Goal: Transaction & Acquisition: Purchase product/service

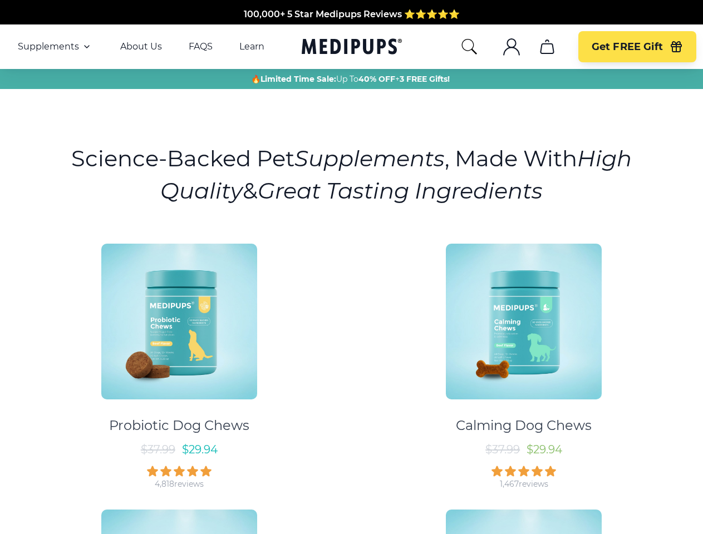
click at [351, 267] on div "Probiotic Dog Chews $ 37.99 $ 29.94 4,818 reviews Calming Dog Chews $ 37.99 $ 2…" at bounding box center [351, 495] width 689 height 522
click at [55, 47] on span "Supplements" at bounding box center [48, 46] width 61 height 11
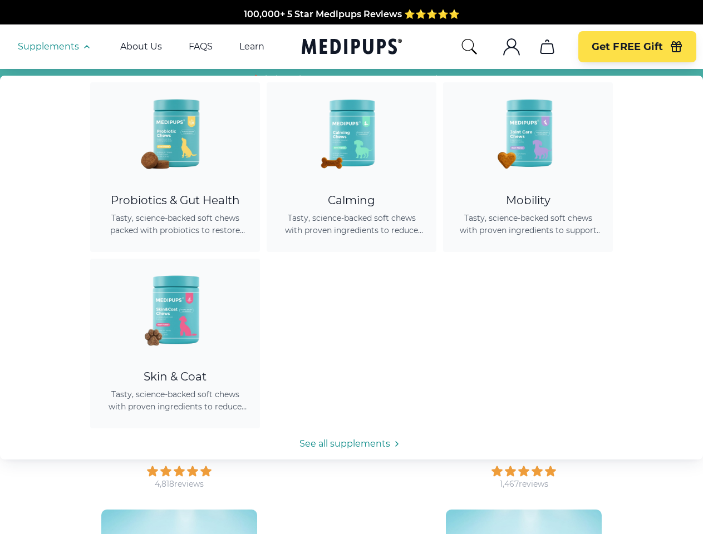
click at [86, 47] on icon "button" at bounding box center [86, 46] width 13 height 13
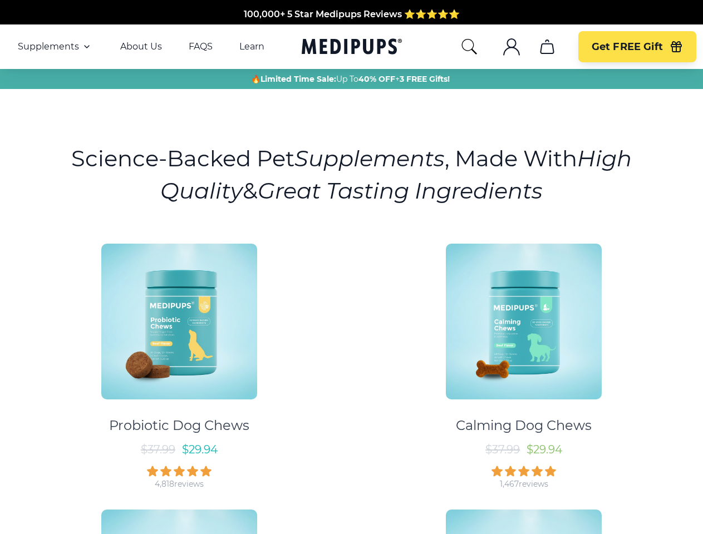
click at [468, 47] on icon "search" at bounding box center [469, 47] width 18 height 18
click at [511, 47] on icon ".cls-1{fill:none;stroke:currentColor;stroke-miterlimit:10;stroke-width:1.5px;}" at bounding box center [511, 47] width 18 height 18
click at [546, 47] on icon "cart" at bounding box center [547, 47] width 18 height 18
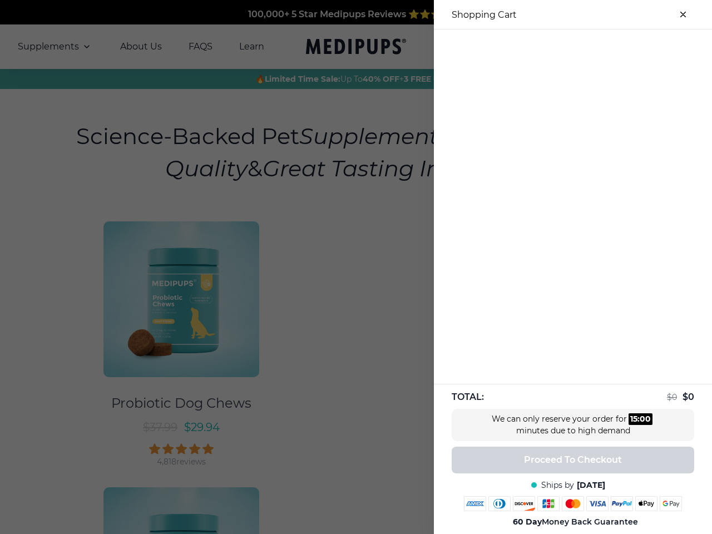
click at [546, 47] on div at bounding box center [573, 38] width 278 height 18
click at [636, 47] on div at bounding box center [573, 38] width 278 height 18
